Goal: Browse casually: Explore the website without a specific task or goal

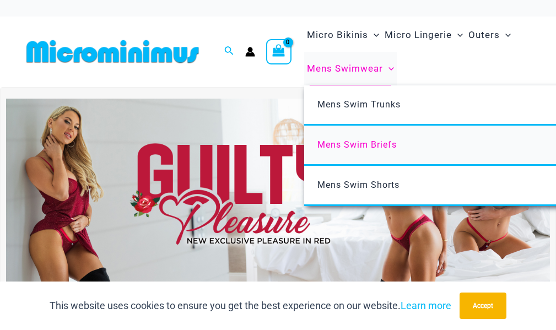
click at [366, 144] on span "Mens Swim Briefs" at bounding box center [356, 144] width 79 height 10
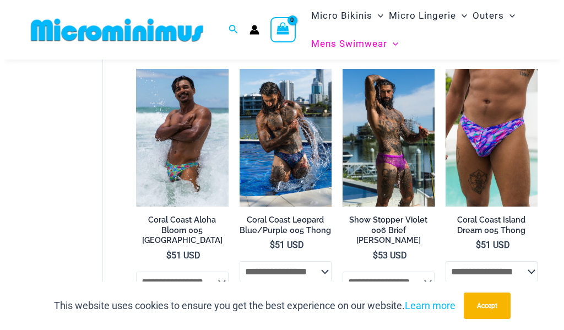
scroll to position [331, 0]
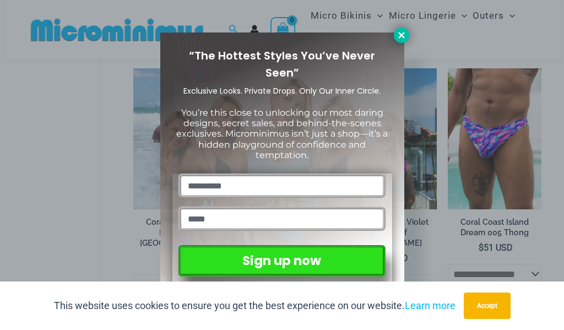
click at [396, 34] on icon at bounding box center [401, 35] width 10 height 10
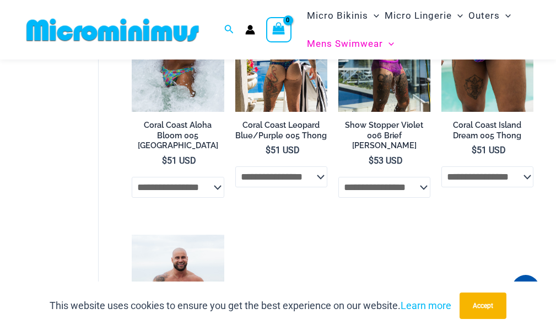
scroll to position [438, 0]
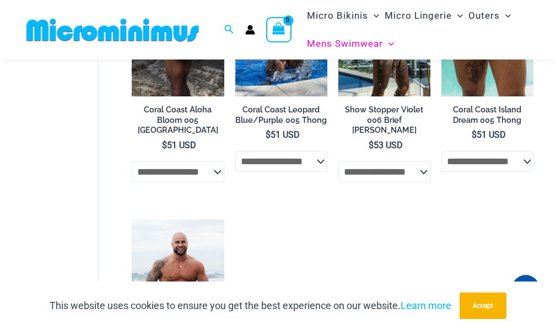
click at [218, 161] on select "**********" at bounding box center [178, 171] width 92 height 21
click at [219, 162] on select "**********" at bounding box center [178, 171] width 92 height 21
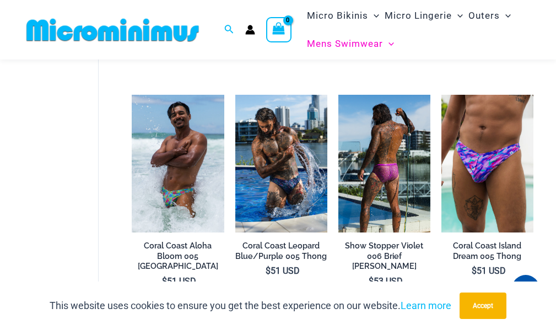
scroll to position [273, 0]
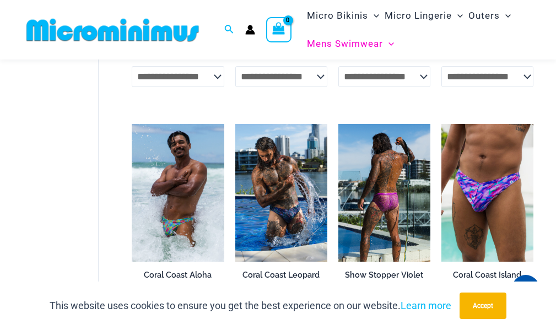
click at [380, 277] on h2 "Show Stopper Violet 006 Brief Burleigh" at bounding box center [384, 285] width 92 height 31
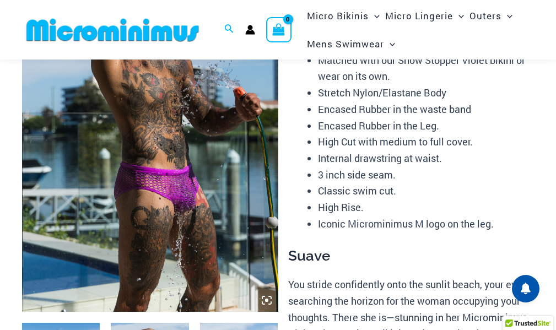
scroll to position [165, 0]
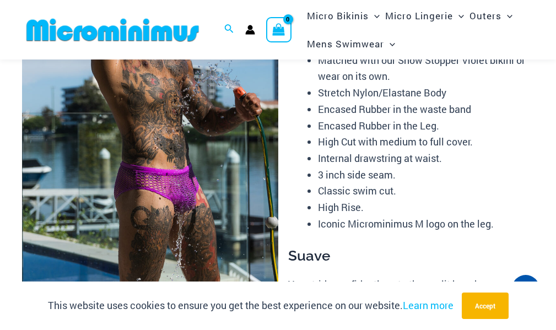
click at [164, 181] on img at bounding box center [150, 120] width 256 height 384
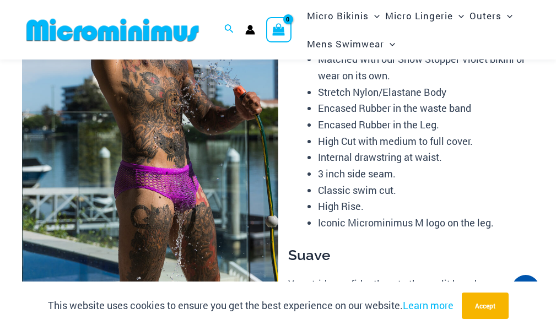
scroll to position [329, 0]
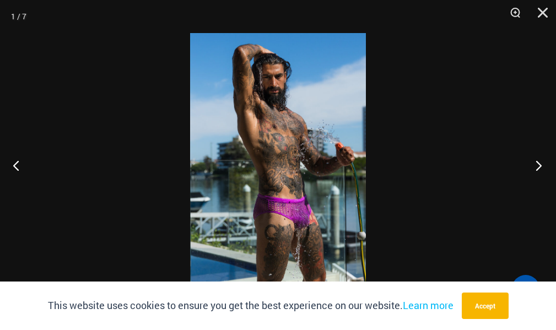
click at [525, 171] on button "Next" at bounding box center [534, 165] width 41 height 55
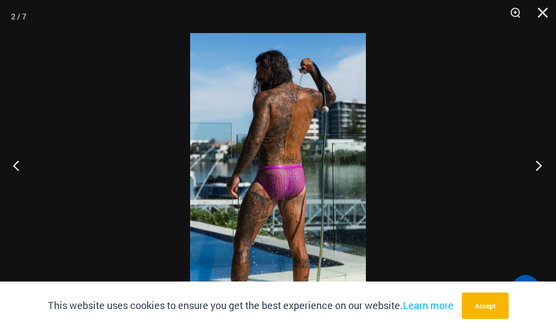
click at [525, 170] on button "Next" at bounding box center [534, 165] width 41 height 55
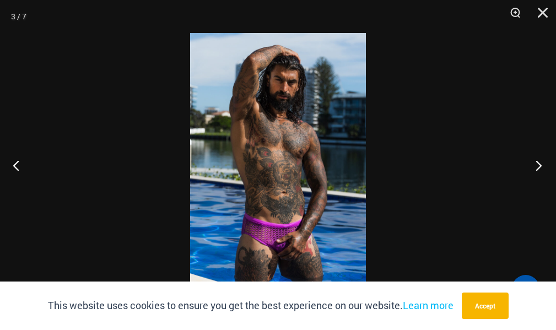
click at [525, 170] on button "Next" at bounding box center [534, 165] width 41 height 55
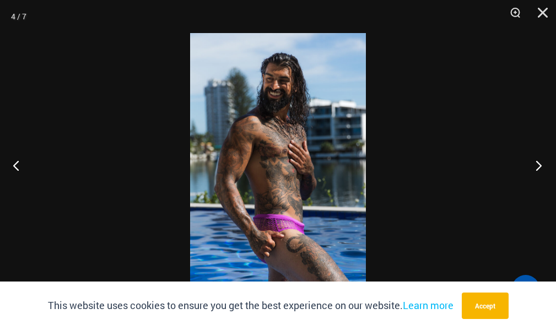
click at [525, 170] on button "Next" at bounding box center [534, 165] width 41 height 55
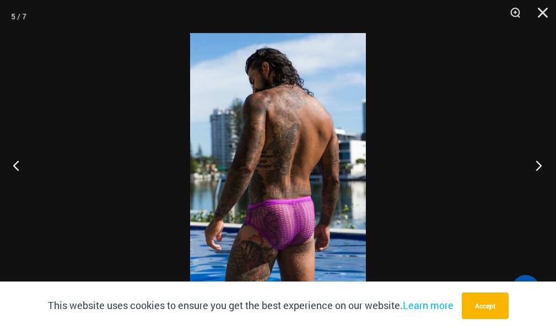
click at [525, 170] on button "Next" at bounding box center [534, 165] width 41 height 55
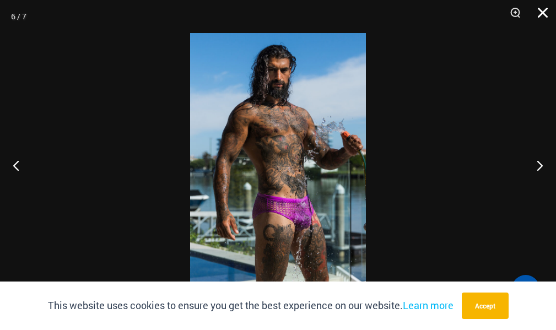
click at [535, 18] on button "Close" at bounding box center [539, 16] width 28 height 33
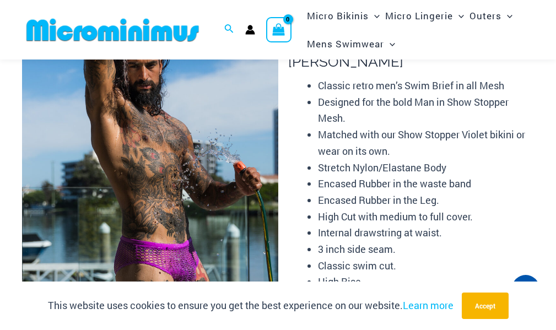
scroll to position [109, 0]
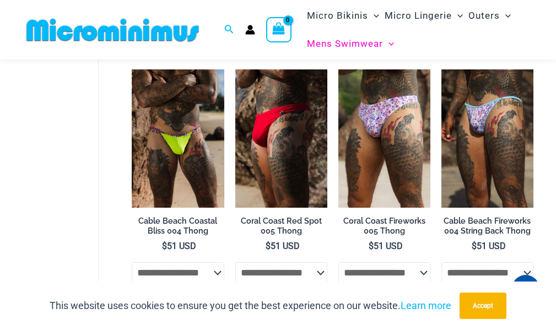
scroll to position [53, 0]
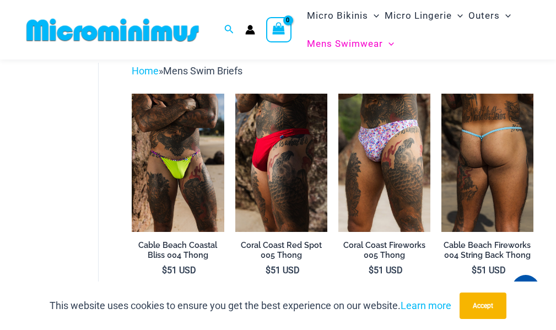
click at [490, 152] on img at bounding box center [487, 163] width 92 height 138
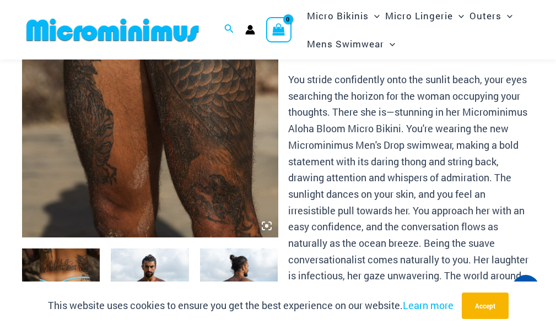
scroll to position [211, 0]
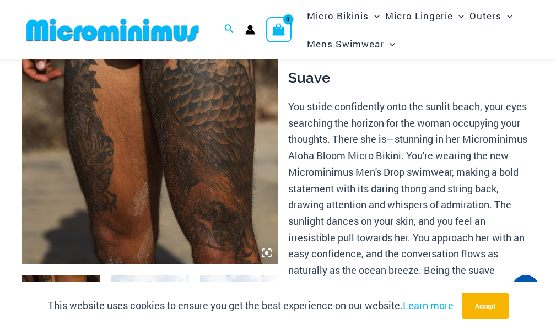
click at [268, 257] on icon at bounding box center [267, 253] width 10 height 10
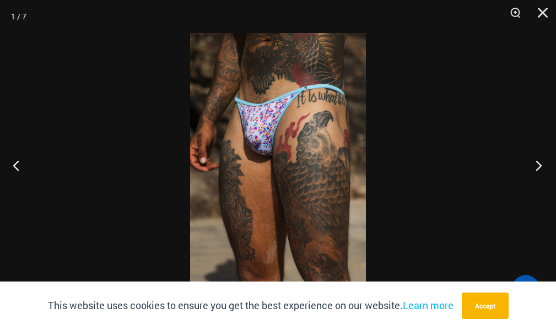
click at [541, 164] on button "Next" at bounding box center [534, 165] width 41 height 55
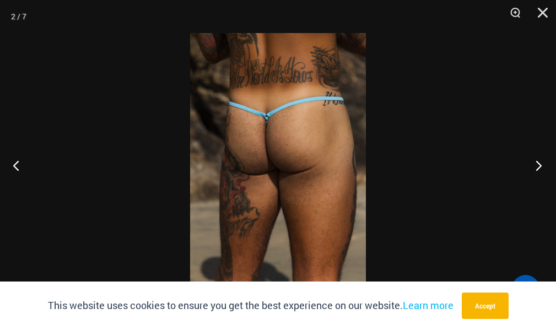
click at [540, 164] on button "Next" at bounding box center [534, 165] width 41 height 55
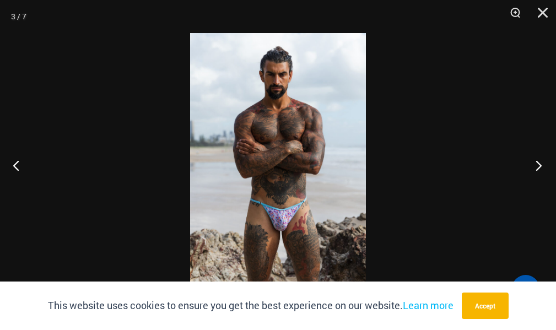
click at [540, 164] on button "Next" at bounding box center [534, 165] width 41 height 55
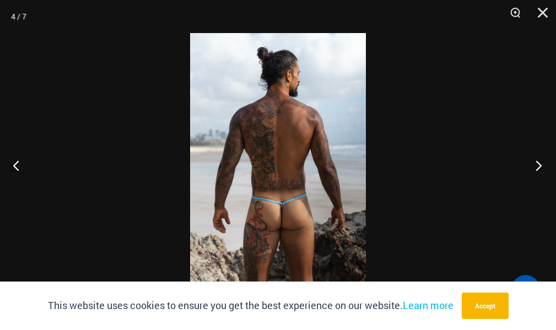
click at [540, 164] on button "Next" at bounding box center [534, 165] width 41 height 55
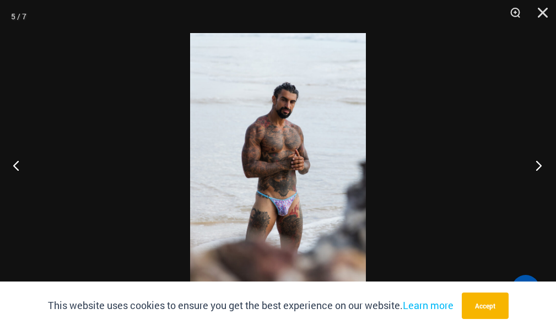
click at [540, 164] on button "Next" at bounding box center [534, 165] width 41 height 55
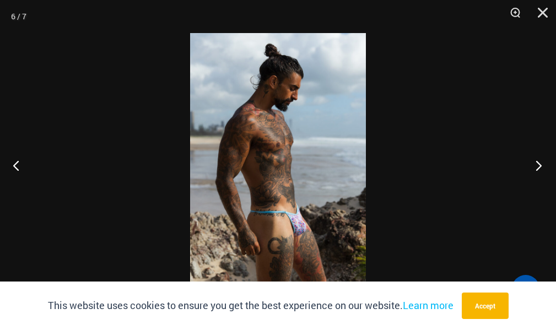
click at [540, 164] on button "Next" at bounding box center [534, 165] width 41 height 55
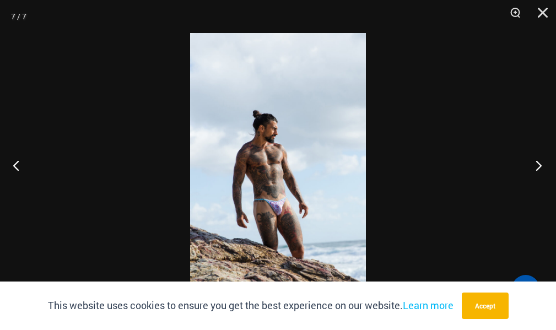
click at [540, 164] on button "Next" at bounding box center [534, 165] width 41 height 55
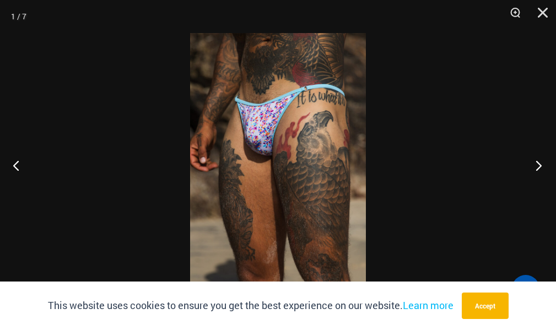
click at [540, 164] on button "Next" at bounding box center [534, 165] width 41 height 55
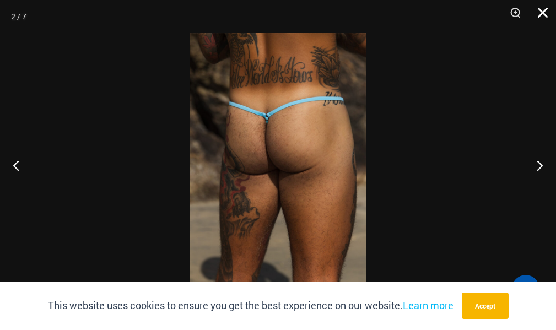
click at [539, 13] on button "Close" at bounding box center [539, 16] width 28 height 33
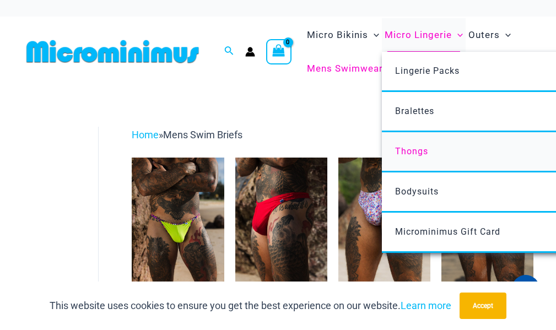
click at [413, 150] on span "Thongs" at bounding box center [411, 151] width 33 height 10
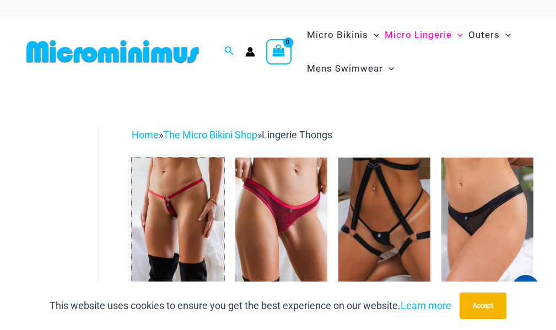
click at [132, 157] on img at bounding box center [132, 157] width 0 height 0
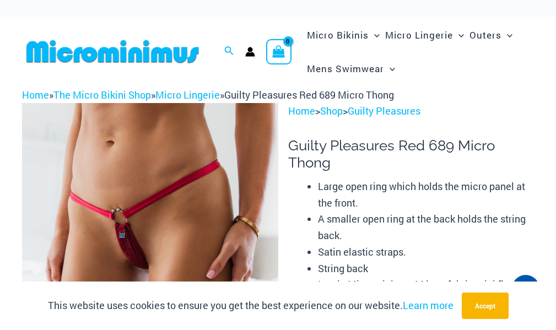
scroll to position [220, 0]
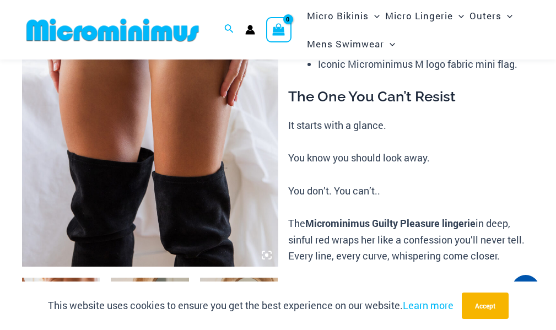
click at [264, 255] on icon at bounding box center [267, 255] width 10 height 10
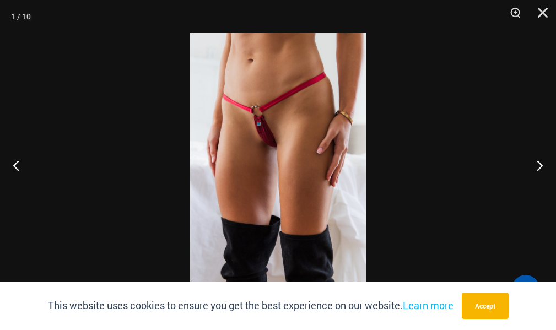
click at [264, 255] on img at bounding box center [278, 165] width 176 height 264
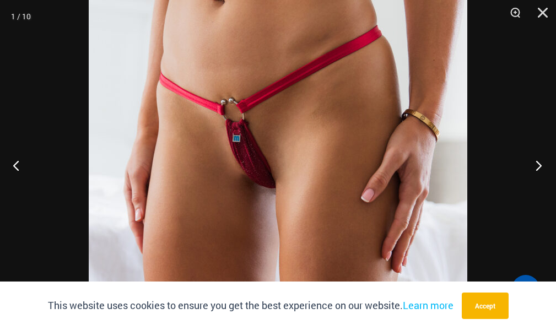
click at [534, 165] on button "Next" at bounding box center [534, 165] width 41 height 55
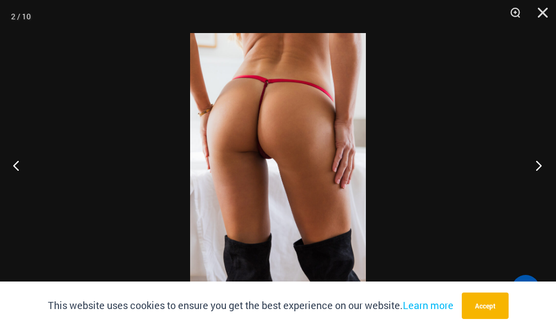
click at [534, 165] on button "Next" at bounding box center [534, 165] width 41 height 55
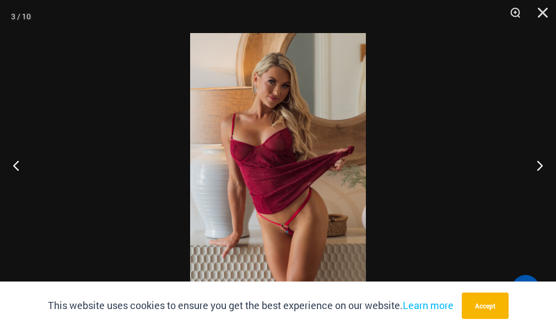
click at [275, 137] on img at bounding box center [278, 165] width 176 height 264
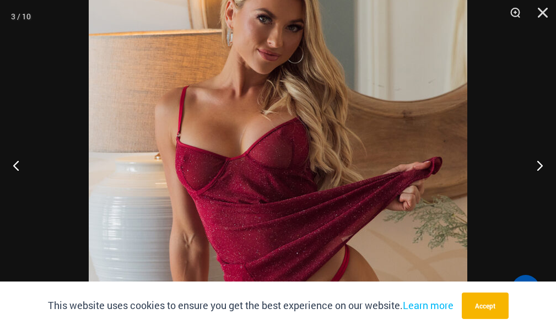
click at [275, 136] on img at bounding box center [278, 197] width 378 height 567
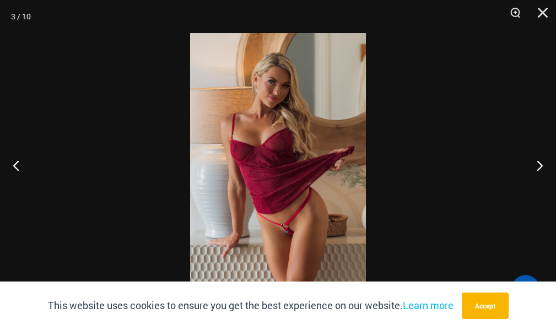
click at [294, 142] on img at bounding box center [278, 165] width 176 height 264
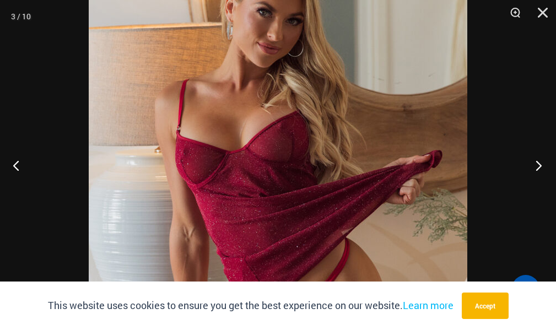
click at [536, 170] on button "Next" at bounding box center [534, 165] width 41 height 55
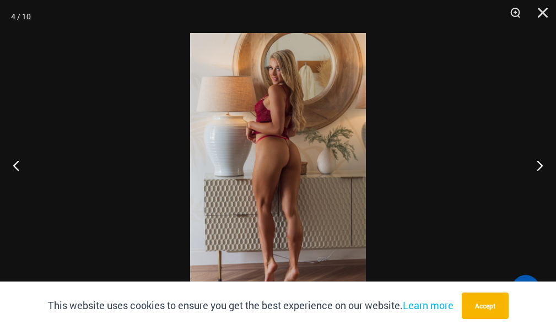
click at [272, 160] on img at bounding box center [278, 165] width 176 height 264
click at [539, 10] on button "Close" at bounding box center [539, 16] width 28 height 33
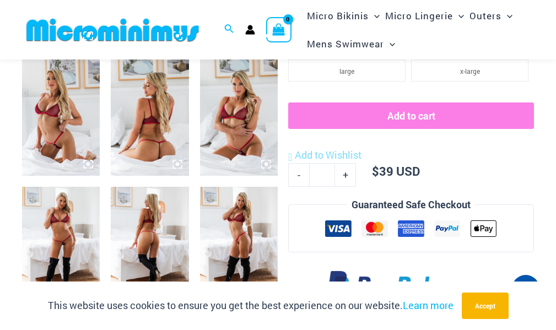
scroll to position [705, 0]
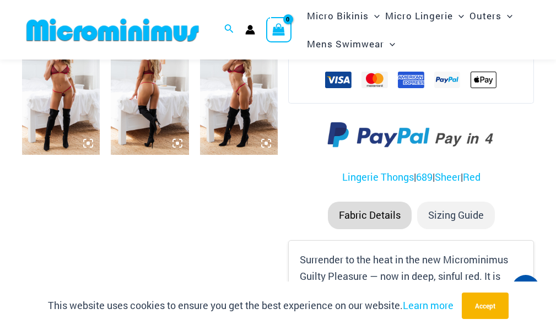
click at [163, 36] on img at bounding box center [112, 30] width 181 height 25
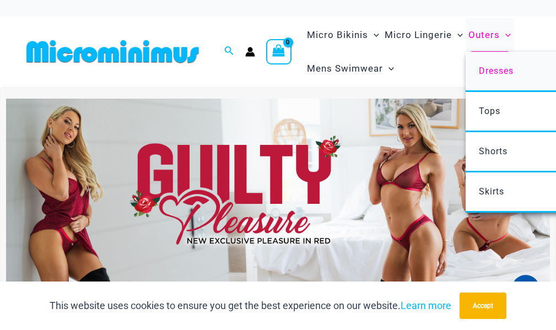
click at [485, 72] on span "Dresses" at bounding box center [496, 71] width 35 height 10
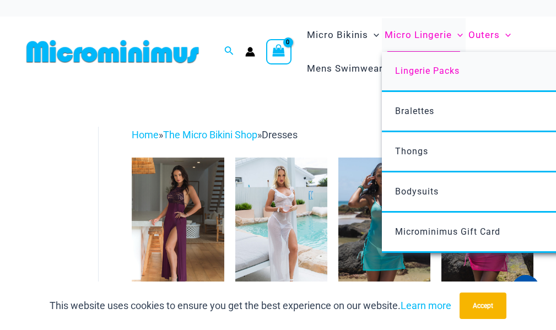
click at [423, 66] on span "Lingerie Packs" at bounding box center [427, 71] width 64 height 10
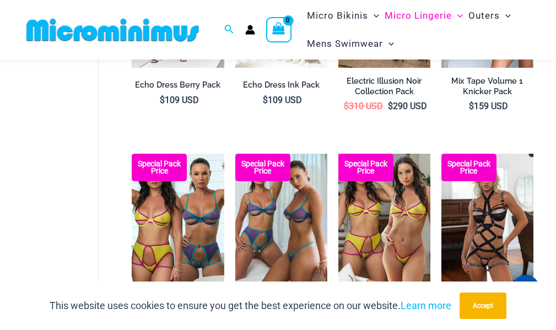
scroll to position [661, 0]
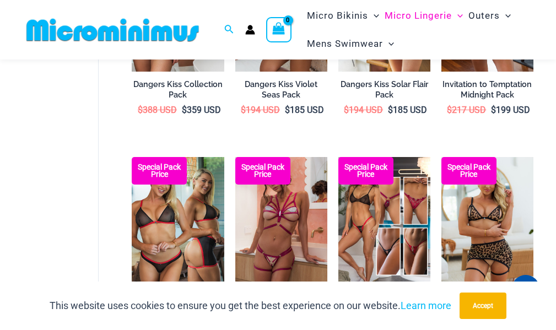
click at [111, 31] on img at bounding box center [112, 30] width 181 height 25
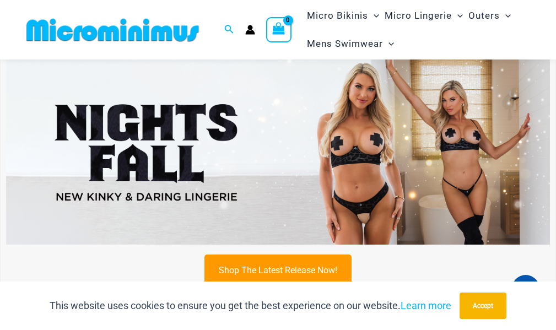
scroll to position [267, 0]
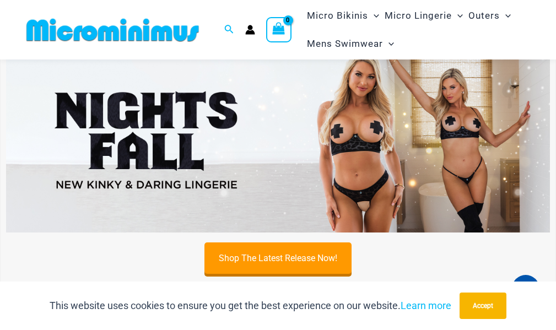
click at [206, 109] on img at bounding box center [278, 139] width 544 height 184
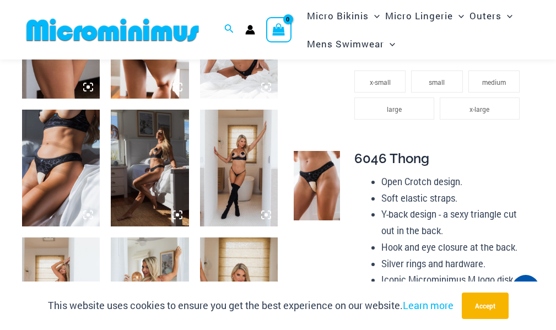
scroll to position [653, 0]
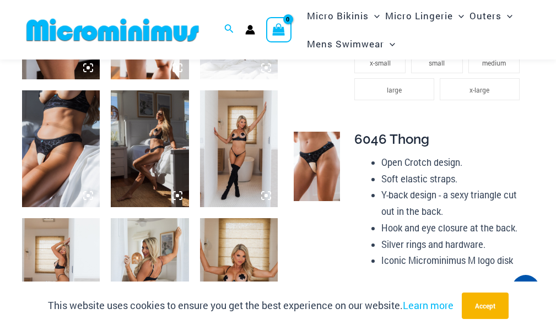
click at [322, 168] on img at bounding box center [317, 166] width 46 height 69
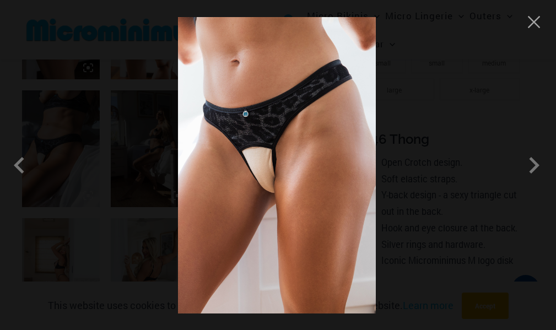
click at [256, 160] on img at bounding box center [277, 165] width 198 height 296
click at [258, 161] on img at bounding box center [277, 165] width 198 height 296
click at [529, 161] on span at bounding box center [533, 165] width 33 height 33
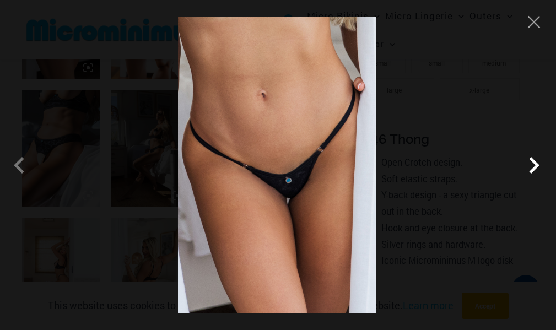
click at [529, 161] on span at bounding box center [533, 165] width 33 height 33
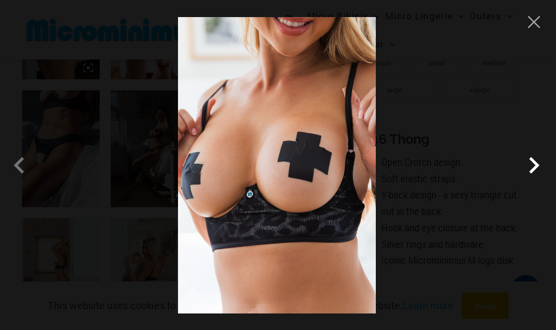
click at [529, 161] on span at bounding box center [533, 165] width 33 height 33
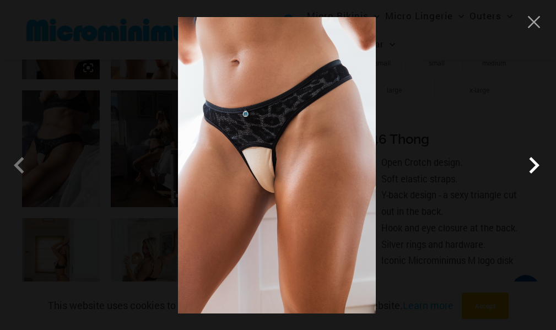
click at [529, 161] on span at bounding box center [533, 165] width 33 height 33
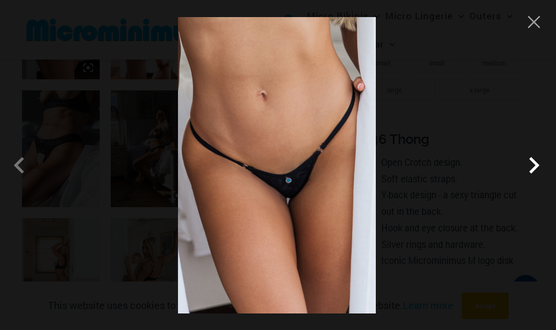
click at [529, 161] on span at bounding box center [533, 165] width 33 height 33
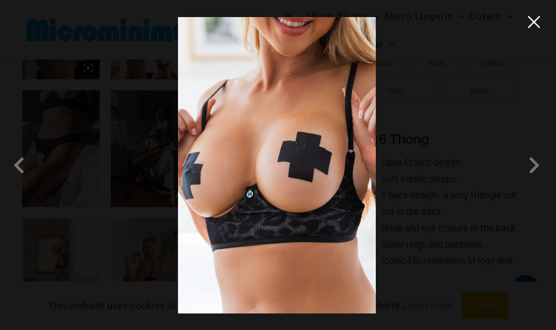
drag, startPoint x: 529, startPoint y: 35, endPoint x: 533, endPoint y: 29, distance: 6.7
click at [530, 34] on div at bounding box center [278, 165] width 556 height 330
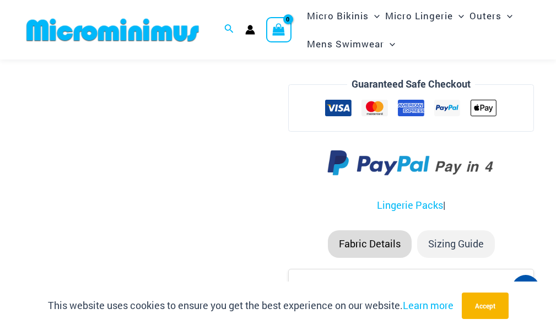
scroll to position [1423, 0]
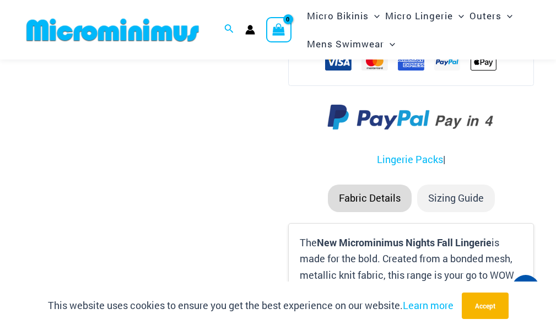
click at [104, 44] on div at bounding box center [117, 30] width 191 height 35
click at [99, 27] on img at bounding box center [112, 30] width 181 height 25
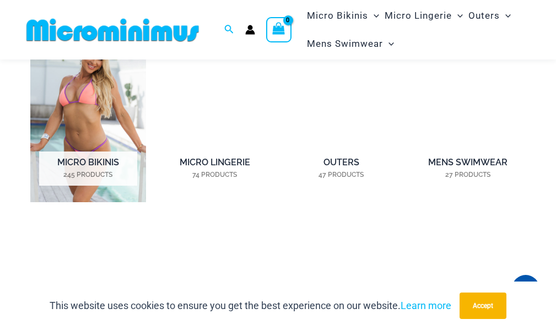
scroll to position [706, 0]
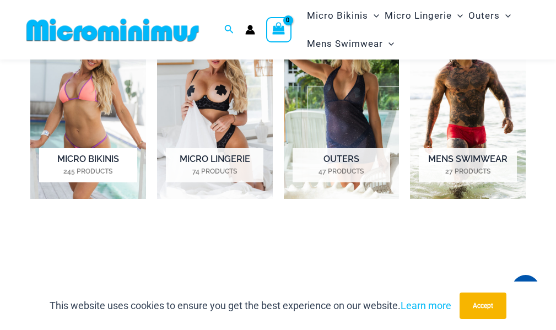
click at [89, 107] on img "Visit product category Micro Bikinis" at bounding box center [88, 107] width 116 height 181
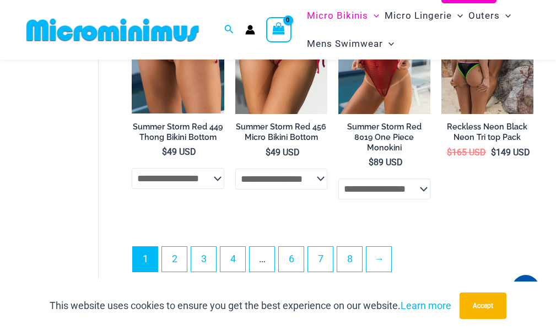
scroll to position [2495, 0]
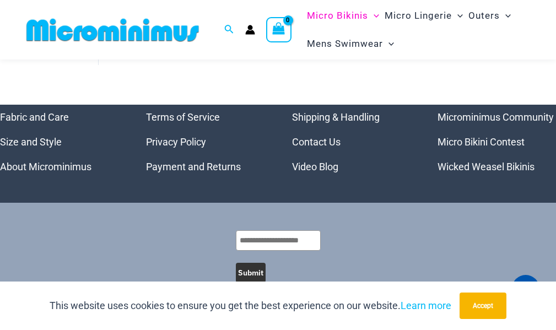
click at [500, 123] on link "Microminimus Community" at bounding box center [495, 117] width 116 height 12
